Goal: Information Seeking & Learning: Find specific fact

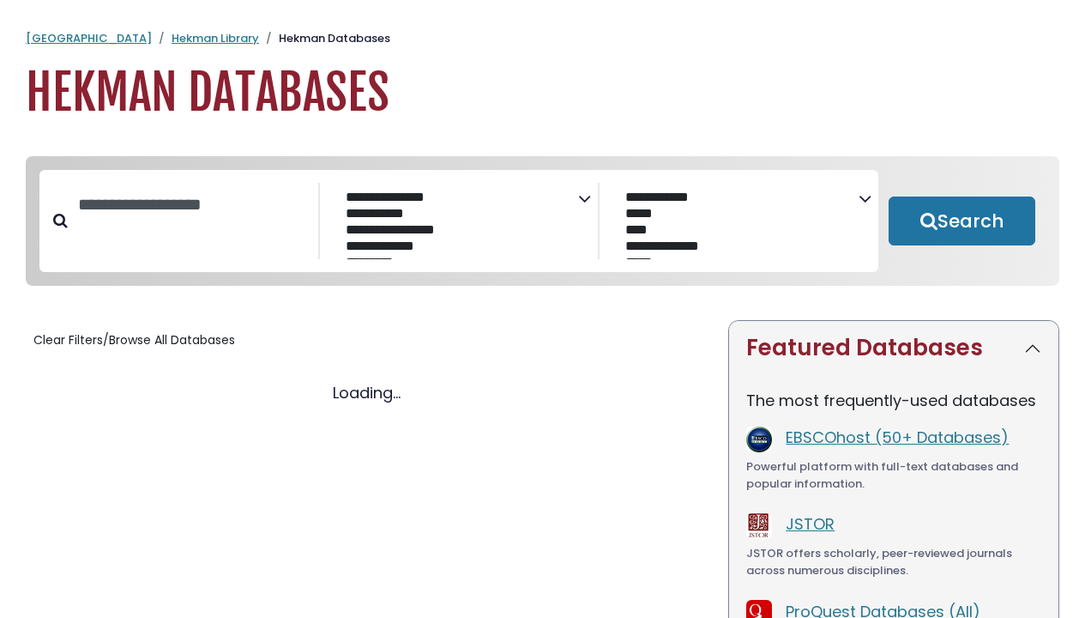
select select "Database Subject Filter"
select select "Database Vendors Filter"
select select "Database Subject Filter"
select select "Database Vendors Filter"
select select "Database Subject Filter"
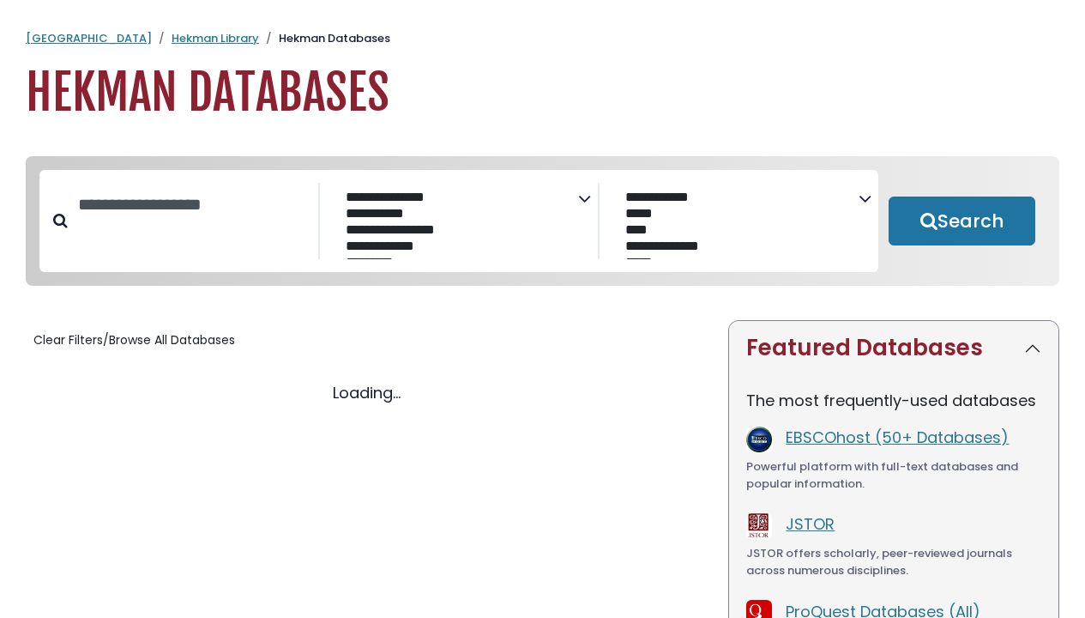
select select "Database Vendors Filter"
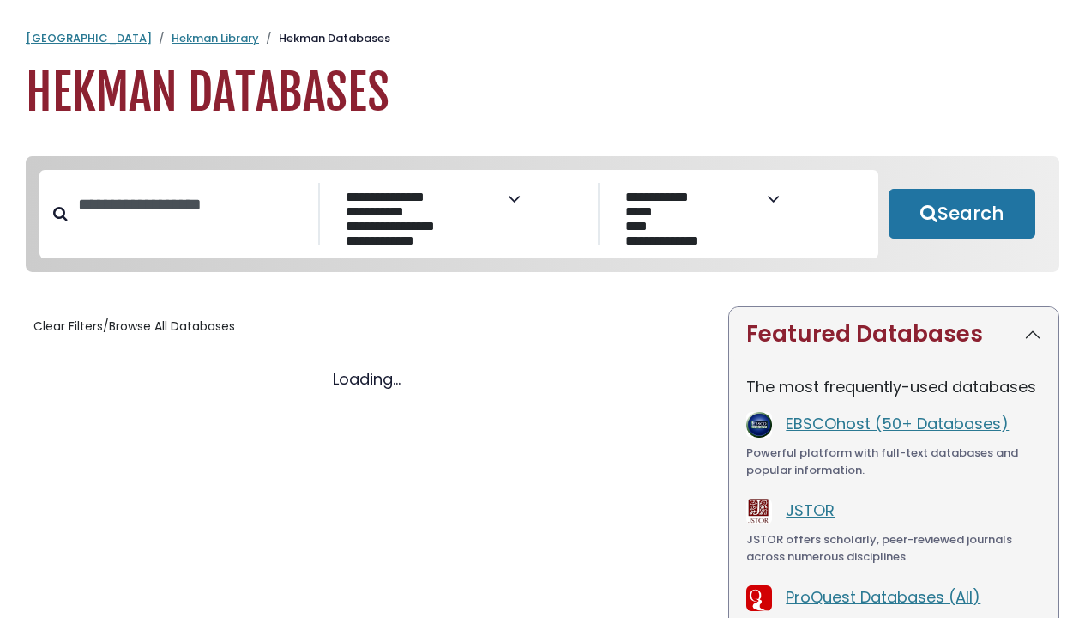
type input "**********"
select select "Database Subject Filter"
select select "Database Vendors Filter"
type input "**********"
select select "Database Subject Filter"
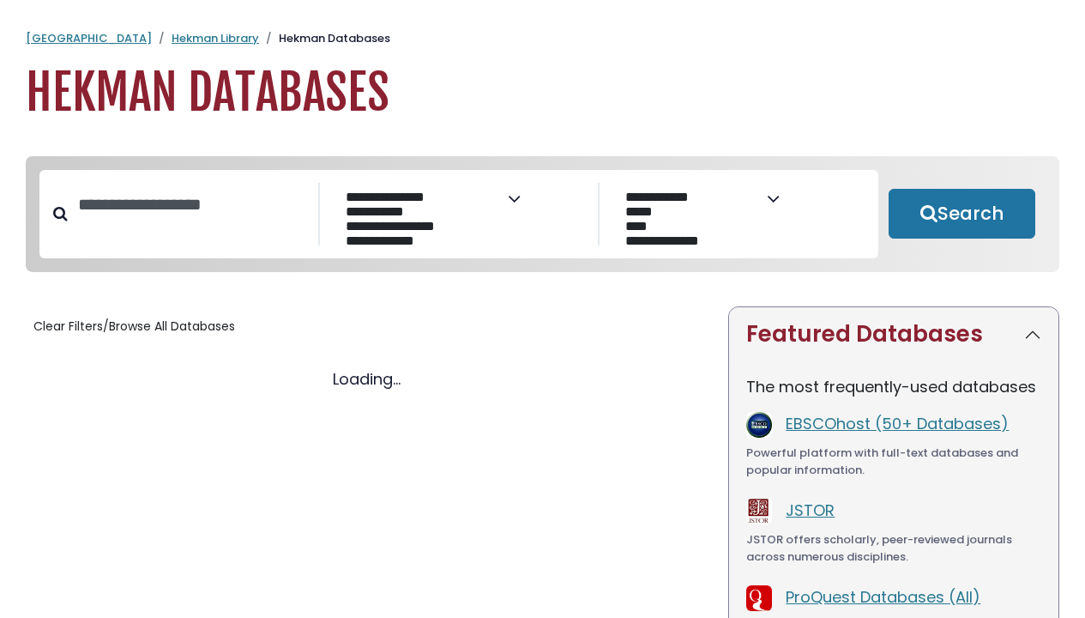
select select "Database Vendors Filter"
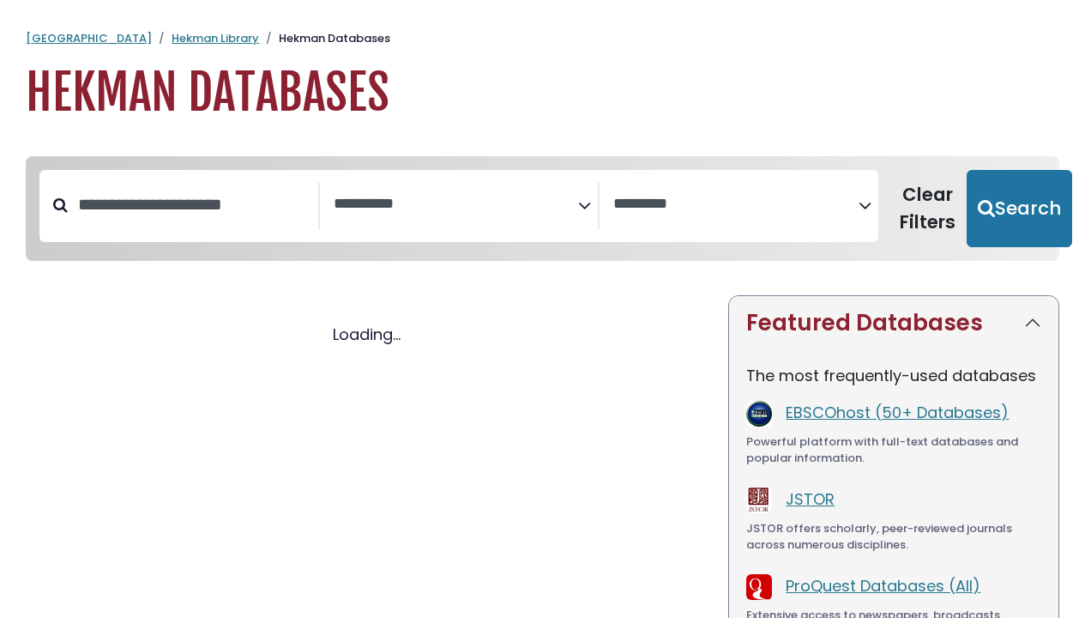
select select "Database Subject Filter"
select select "Database Vendors Filter"
select select "Database Subject Filter"
select select "Database Vendors Filter"
